Goal: Task Accomplishment & Management: Use online tool/utility

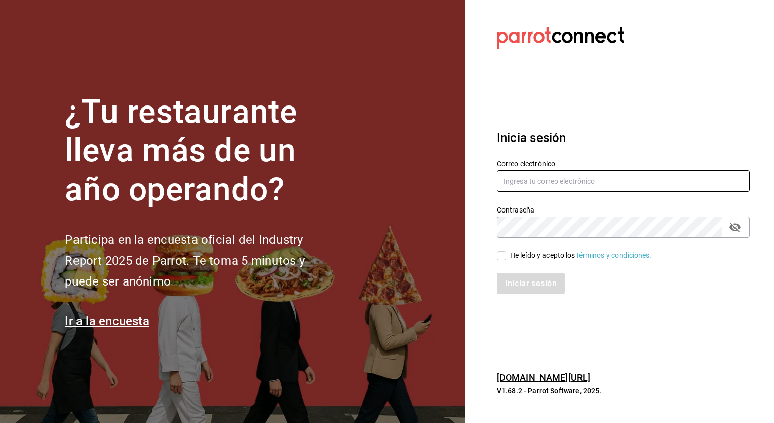
type input "adrian.mora@costeno.com"
click at [505, 256] on input "He leído y acepto los Términos y condiciones." at bounding box center [501, 255] width 9 height 9
checkbox input "true"
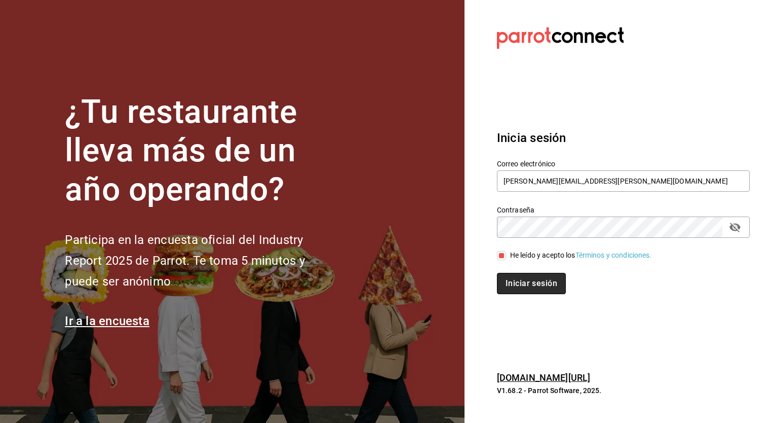
click at [510, 278] on button "Iniciar sesión" at bounding box center [531, 283] width 69 height 21
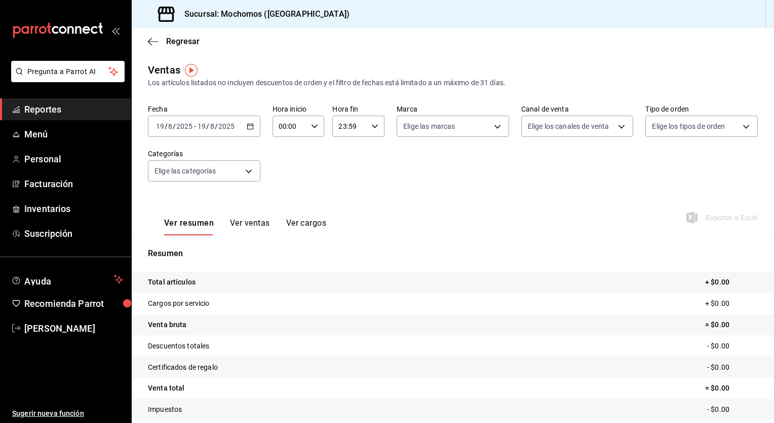
click at [311, 123] on icon "button" at bounding box center [314, 126] width 7 height 7
click at [280, 195] on button "05" at bounding box center [284, 184] width 22 height 20
type input "05:00"
click at [368, 161] on div at bounding box center [387, 211] width 774 height 423
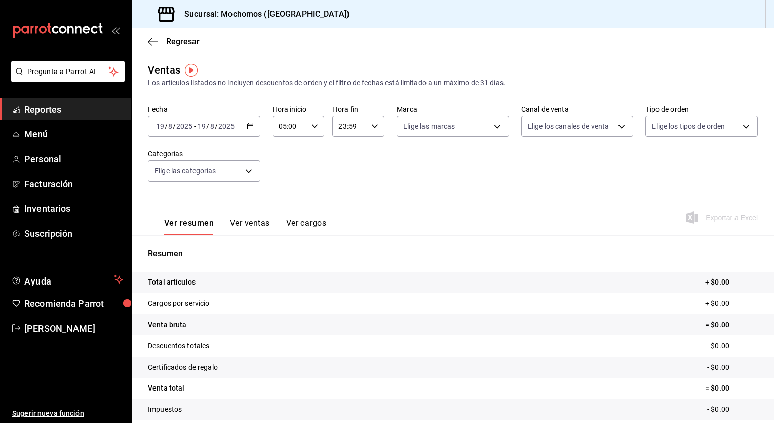
click at [372, 127] on icon "button" at bounding box center [375, 126] width 7 height 7
click at [348, 166] on button "05" at bounding box center [343, 156] width 22 height 20
click at [369, 155] on span "00" at bounding box center [369, 152] width 10 height 8
type input "05:00"
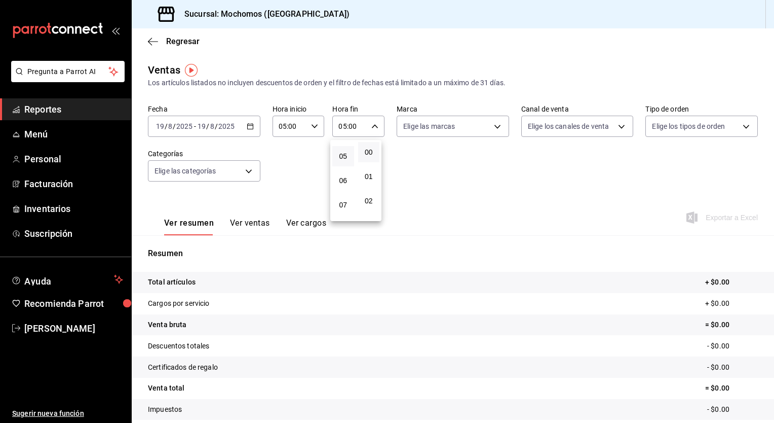
click at [440, 201] on div at bounding box center [387, 211] width 774 height 423
click at [292, 186] on div "Fecha 2025-08-19 19 / 8 / 2025 - 2025-08-19 19 / 8 / 2025 Hora inicio 05:00 Hor…" at bounding box center [453, 148] width 610 height 89
click at [247, 126] on icon "button" at bounding box center [250, 126] width 7 height 7
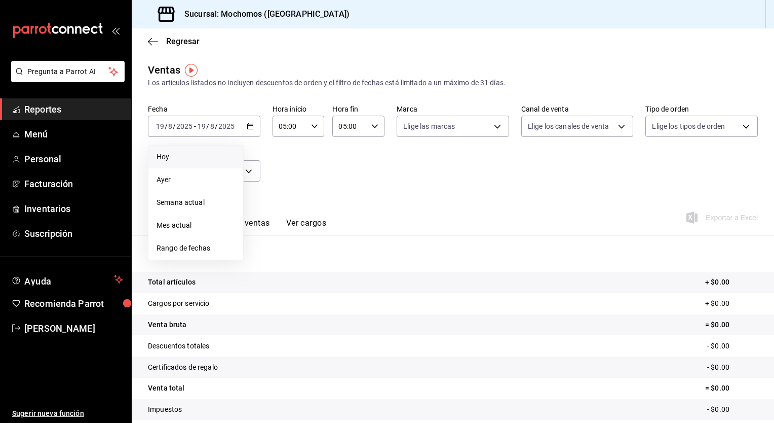
click at [196, 159] on span "Hoy" at bounding box center [196, 157] width 79 height 11
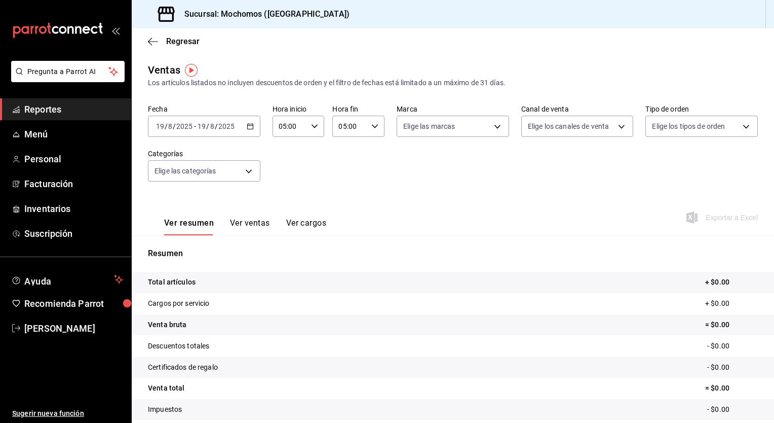
click at [244, 129] on div "2025-08-19 19 / 8 / 2025 - 2025-08-19 19 / 8 / 2025" at bounding box center [204, 126] width 113 height 21
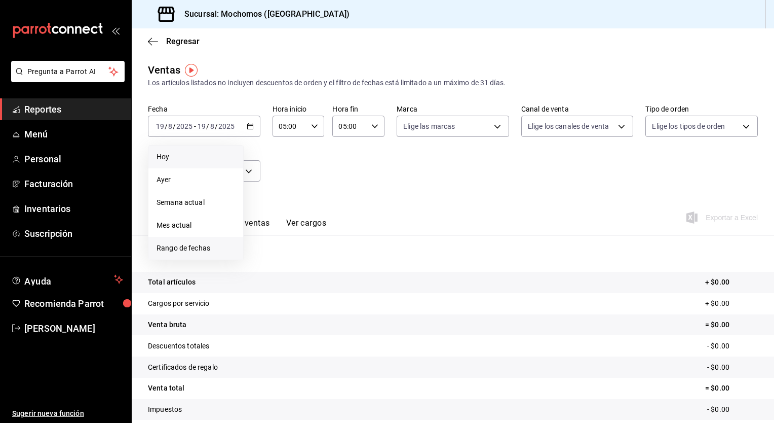
click at [180, 246] on span "Rango de fechas" at bounding box center [196, 248] width 79 height 11
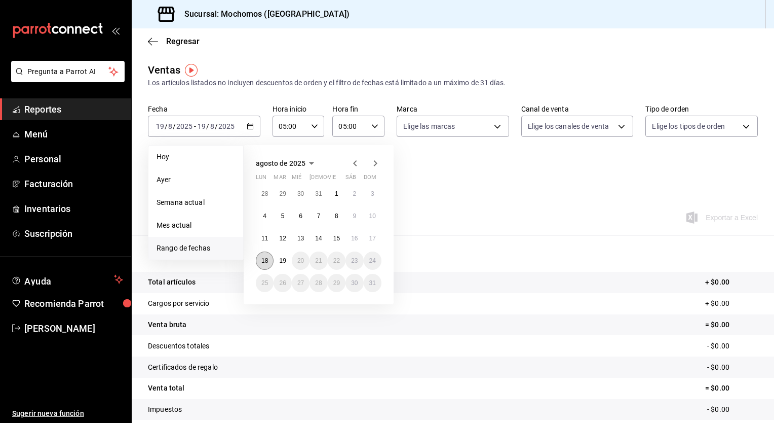
click at [268, 263] on abbr "18" at bounding box center [265, 260] width 7 height 7
click at [290, 261] on button "19" at bounding box center [283, 260] width 18 height 18
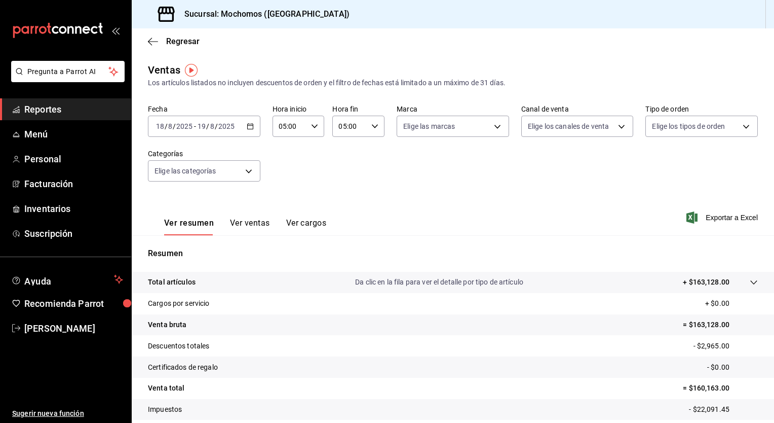
click at [389, 194] on div "Ver resumen Ver ventas Ver cargos Exportar a Excel" at bounding box center [453, 215] width 643 height 42
click at [697, 222] on span "Exportar a Excel" at bounding box center [723, 217] width 69 height 12
